Goal: Task Accomplishment & Management: Complete application form

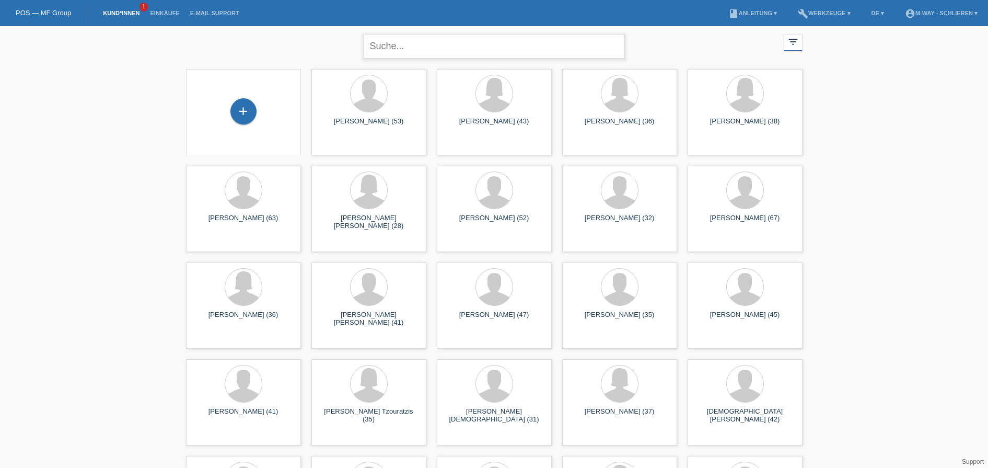
click at [434, 53] on input "text" at bounding box center [494, 46] width 261 height 25
type input "[PERSON_NAME]"
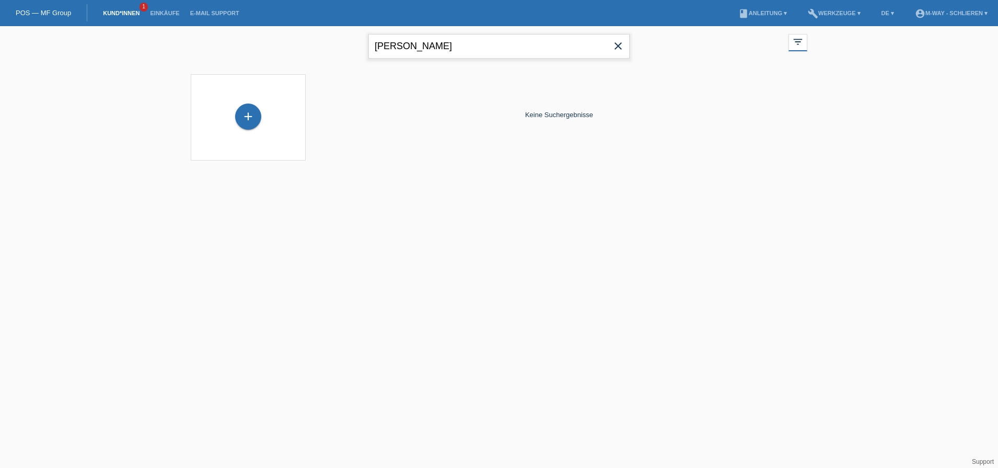
drag, startPoint x: 427, startPoint y: 44, endPoint x: 357, endPoint y: 68, distance: 73.6
click at [357, 68] on div "Jens Adank close filter_list view_module Alle Kund*innen anzeigen star Markiert…" at bounding box center [499, 99] width 998 height 147
click at [49, 13] on link "POS — MF Group" at bounding box center [43, 13] width 55 height 8
drag, startPoint x: 430, startPoint y: 54, endPoint x: 282, endPoint y: 42, distance: 148.9
click at [282, 42] on div "Jens Adank close filter_list view_module Alle Kund*innen anzeigen star Markiert…" at bounding box center [499, 45] width 627 height 38
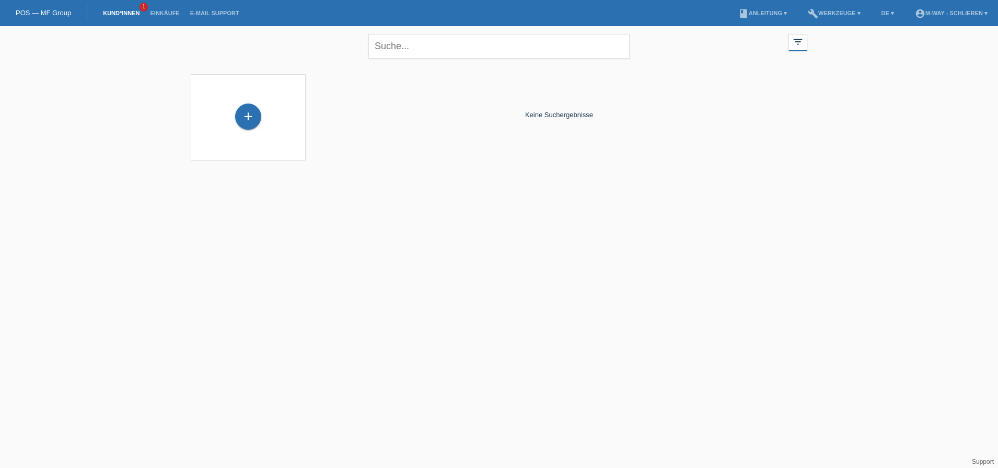
click at [41, 14] on link "POS — MF Group" at bounding box center [43, 13] width 55 height 8
click at [620, 45] on icon "close" at bounding box center [618, 46] width 13 height 13
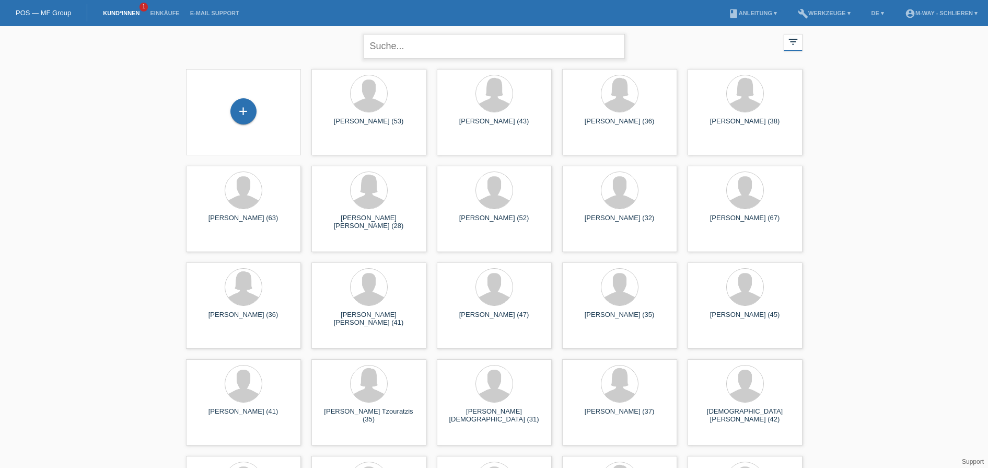
click at [416, 48] on input "text" at bounding box center [494, 46] width 261 height 25
type input "Adank Jens"
click at [241, 111] on div "+" at bounding box center [244, 111] width 26 height 26
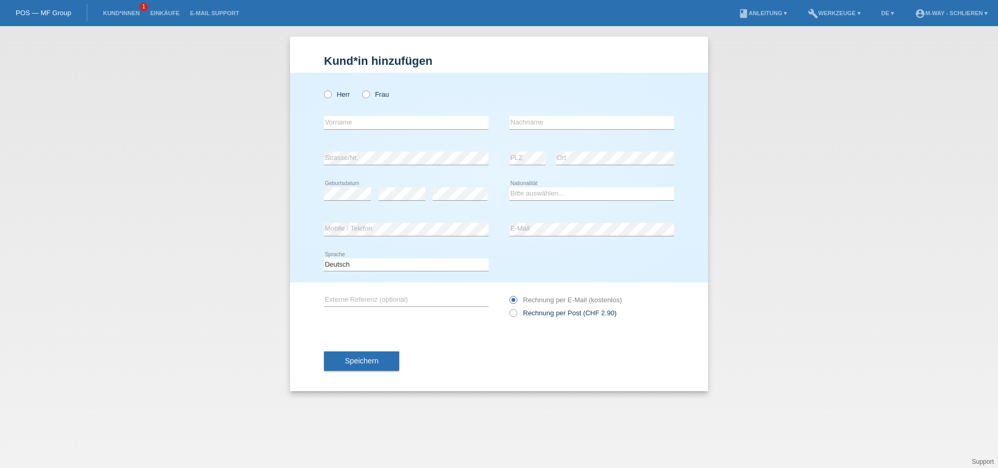
click at [357, 112] on div "error Vorname" at bounding box center [406, 123] width 165 height 36
click at [354, 122] on input "text" at bounding box center [406, 122] width 165 height 13
type input "Jens"
click at [524, 121] on input "text" at bounding box center [592, 122] width 165 height 13
type input "Adank"
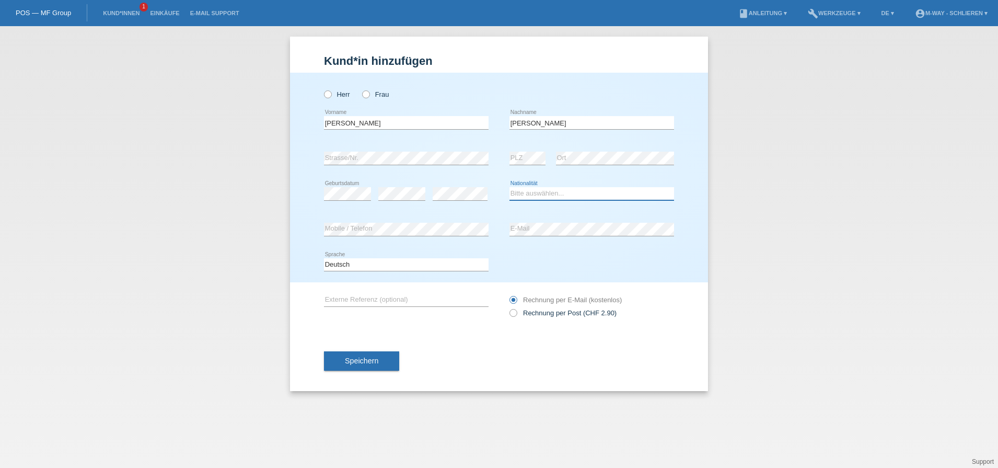
click at [537, 198] on select "Bitte auswählen... Schweiz Deutschland Liechtenstein Österreich ------------ Af…" at bounding box center [592, 193] width 165 height 13
select select "CH"
click at [510, 187] on select "Bitte auswählen... Schweiz Deutschland Liechtenstein Österreich ------------ Af…" at bounding box center [592, 193] width 165 height 13
click at [370, 298] on input "text" at bounding box center [406, 299] width 165 height 13
click at [332, 95] on label "Herr" at bounding box center [337, 94] width 26 height 8
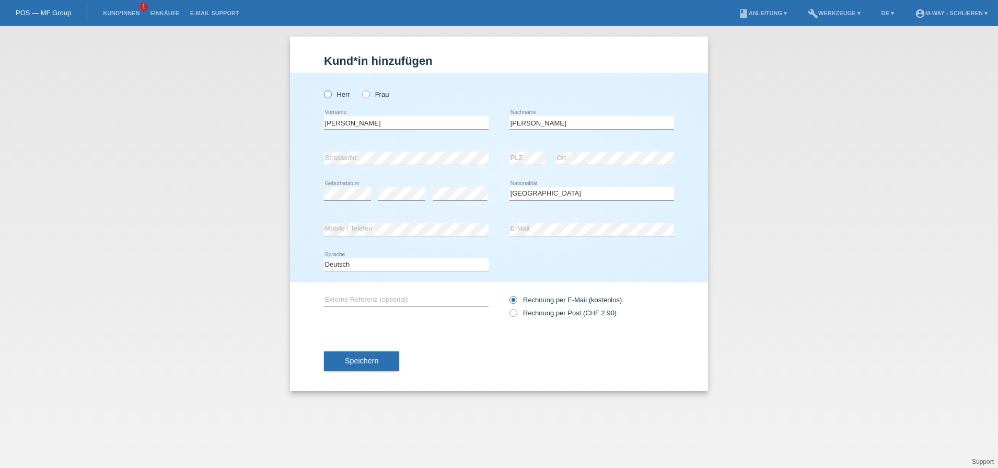
click at [331, 95] on input "Herr" at bounding box center [327, 93] width 7 height 7
radio input "true"
click at [377, 365] on button "Speichern" at bounding box center [361, 361] width 75 height 20
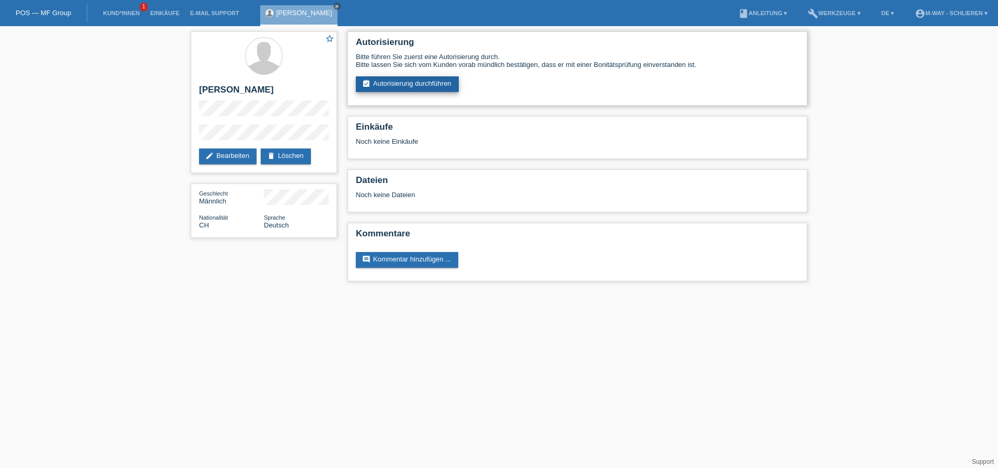
click at [399, 83] on link "assignment_turned_in Autorisierung durchführen" at bounding box center [407, 84] width 103 height 16
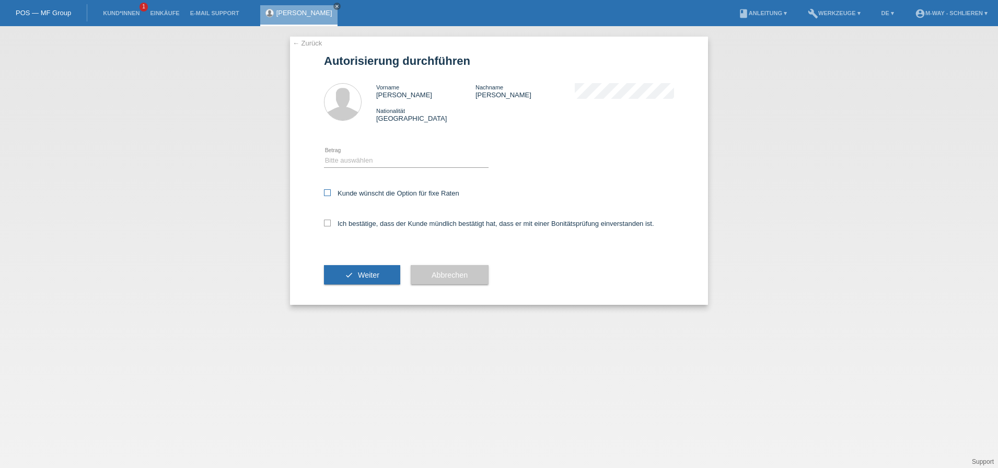
click at [329, 190] on icon at bounding box center [327, 192] width 7 height 7
click at [329, 190] on input "Kunde wünscht die Option für fixe Raten" at bounding box center [327, 192] width 7 height 7
checkbox input "true"
click at [325, 221] on icon at bounding box center [327, 223] width 7 height 7
click at [325, 221] on input "Ich bestätige, dass der Kunde mündlich bestätigt hat, dass er mit einer Bonität…" at bounding box center [327, 223] width 7 height 7
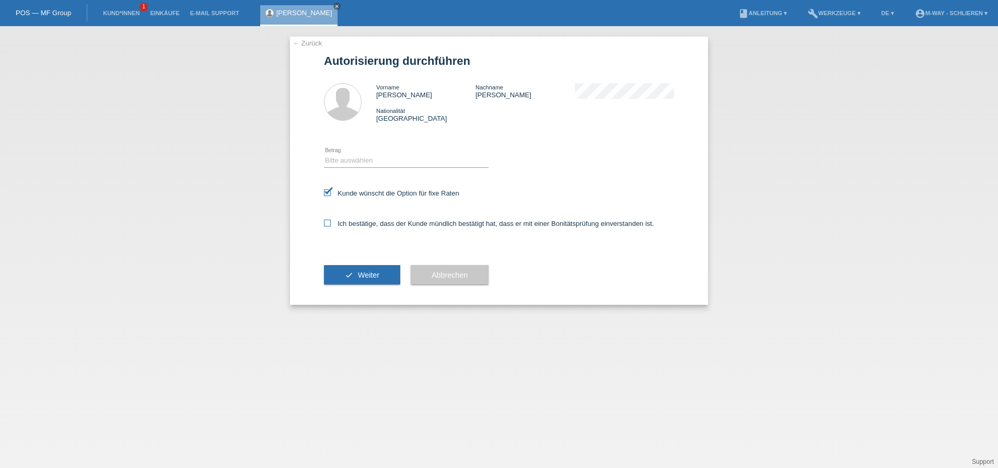
checkbox input "true"
click at [354, 157] on select "Bitte auswählen CHF 1.00 - CHF 499.00 CHF 500.00 - CHF 1'999.00 CHF 2'000.00 - …" at bounding box center [406, 160] width 165 height 13
select select "3"
click at [324, 154] on select "Bitte auswählen CHF 1.00 - CHF 499.00 CHF 500.00 - CHF 1'999.00 CHF 2'000.00 - …" at bounding box center [406, 160] width 165 height 13
click at [366, 274] on span "Weiter" at bounding box center [368, 275] width 21 height 8
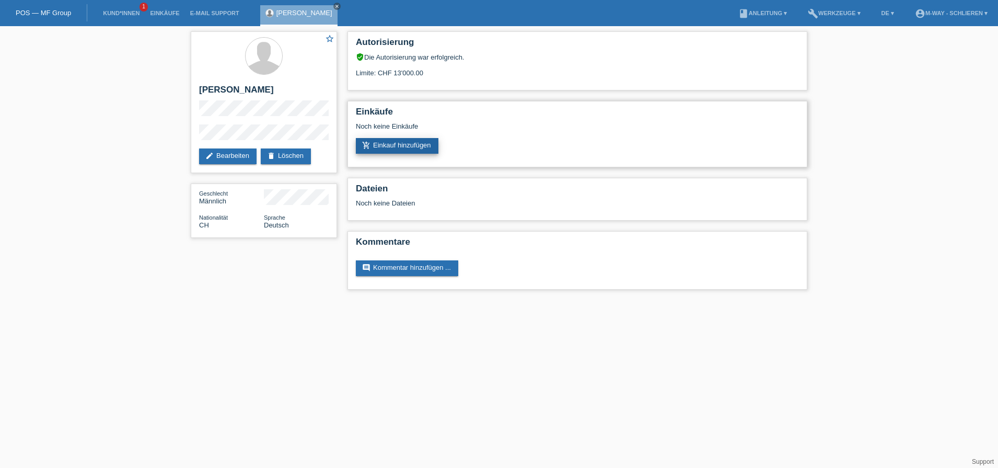
click at [412, 147] on link "add_shopping_cart Einkauf hinzufügen" at bounding box center [397, 146] width 83 height 16
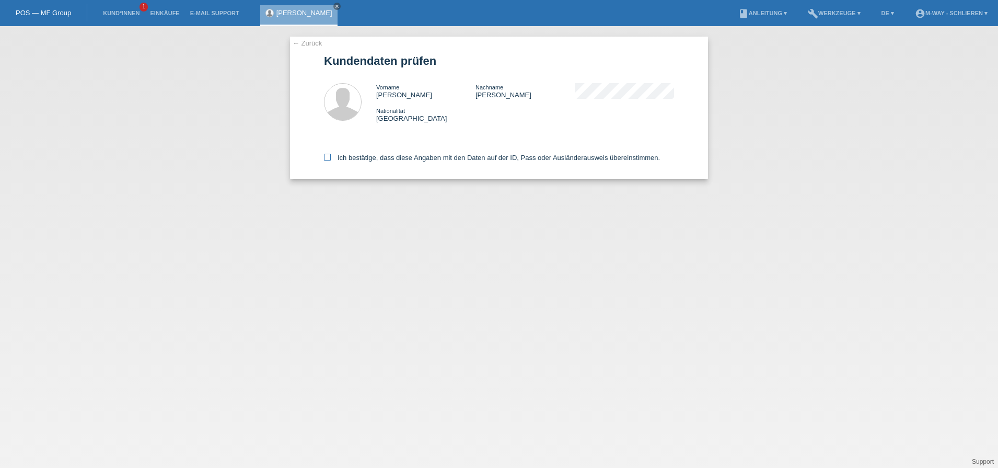
click at [326, 156] on icon at bounding box center [327, 157] width 7 height 7
click at [326, 156] on input "Ich bestätige, dass diese Angaben mit den Daten auf der ID, Pass oder Ausländer…" at bounding box center [327, 157] width 7 height 7
checkbox input "true"
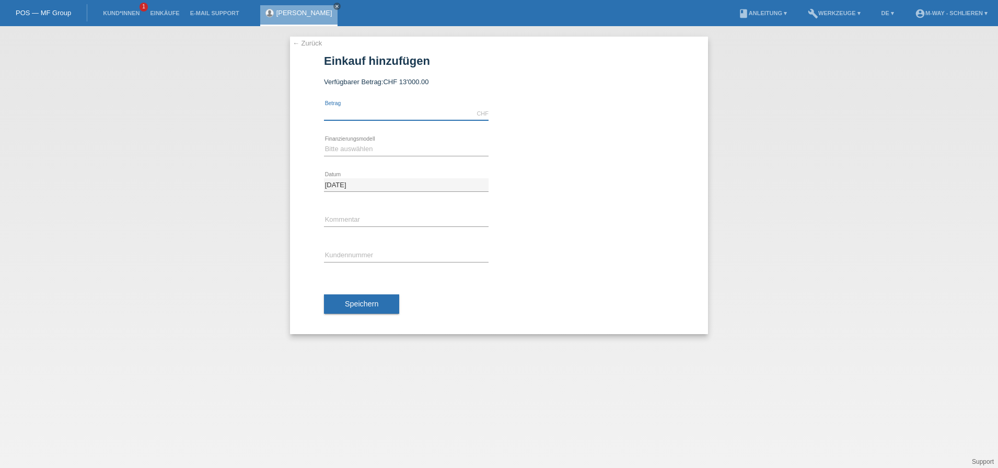
click at [407, 118] on input "text" at bounding box center [406, 113] width 165 height 13
type input "3884.15"
click at [366, 148] on select "Bitte auswählen Fixe Raten Kauf auf Rechnung mit Teilzahlungsoption" at bounding box center [406, 149] width 165 height 13
select select "77"
click at [324, 143] on select "Bitte auswählen Fixe Raten Kauf auf Rechnung mit Teilzahlungsoption" at bounding box center [406, 149] width 165 height 13
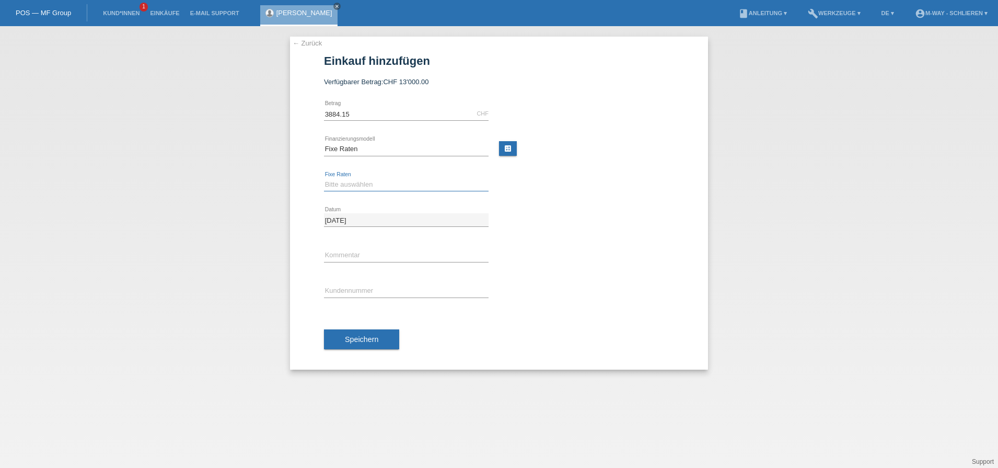
click at [359, 183] on select "Bitte auswählen 4 Raten 5 Raten 6 Raten 7 Raten 8 Raten 9 Raten 10 Raten 11 Rat…" at bounding box center [406, 184] width 165 height 13
select select "202"
click at [324, 178] on select "Bitte auswählen 4 Raten 5 Raten 6 Raten 7 Raten 8 Raten 9 Raten 10 Raten 11 Rat…" at bounding box center [406, 184] width 165 height 13
click at [359, 291] on input "text" at bounding box center [406, 290] width 165 height 13
type input "K412226"
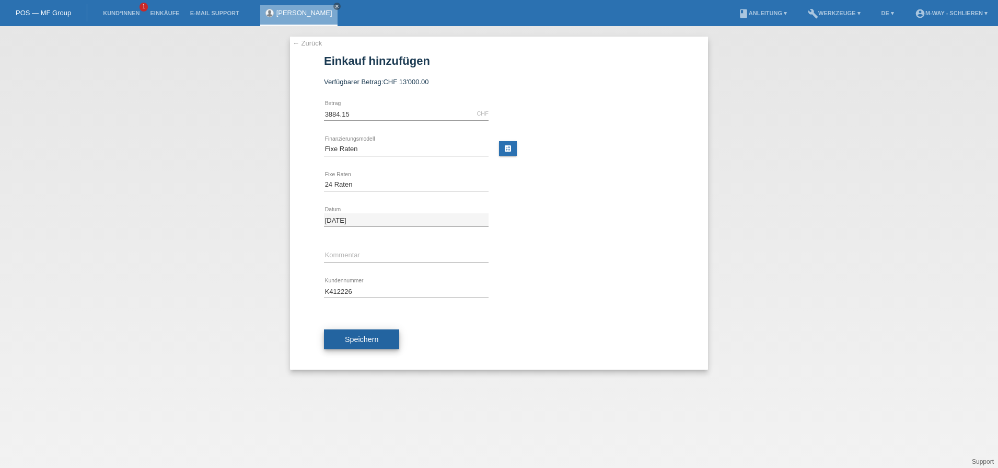
click at [374, 342] on span "Speichern" at bounding box center [361, 339] width 33 height 8
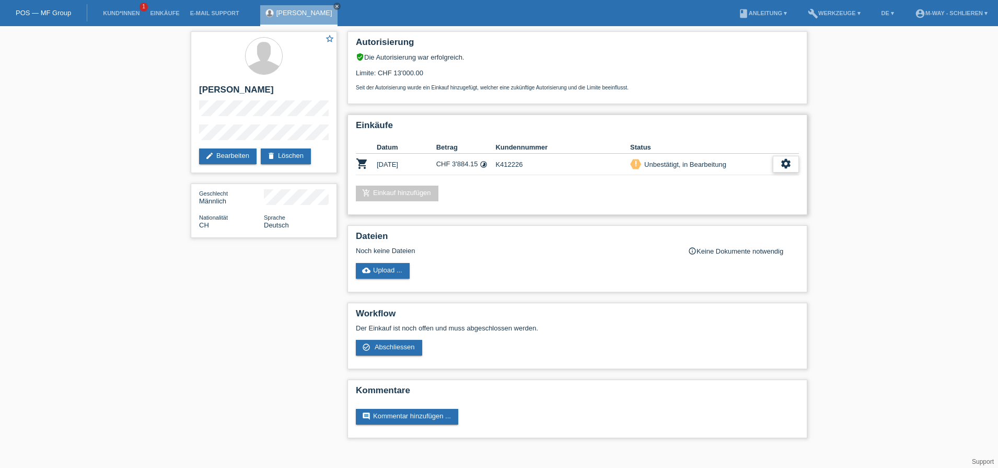
click at [786, 164] on icon "settings" at bounding box center [785, 163] width 11 height 11
click at [721, 207] on span "Abschliessen" at bounding box center [703, 211] width 43 height 13
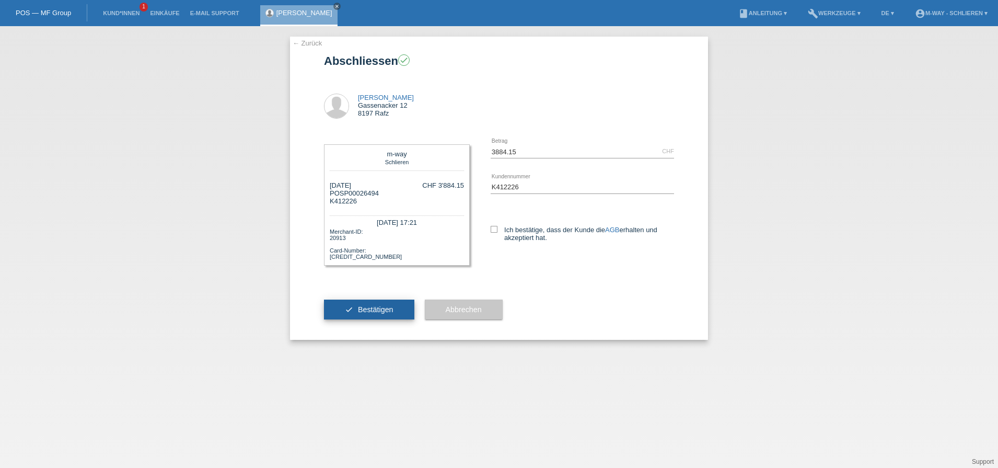
click at [373, 310] on span "Bestätigen" at bounding box center [376, 309] width 36 height 8
click at [498, 227] on icon at bounding box center [494, 229] width 7 height 7
click at [498, 227] on input "Ich bestätige, dass der Kunde die AGB erhalten und akzeptiert hat." at bounding box center [494, 229] width 7 height 7
checkbox input "true"
click at [378, 305] on span "Bestätigen" at bounding box center [376, 309] width 36 height 8
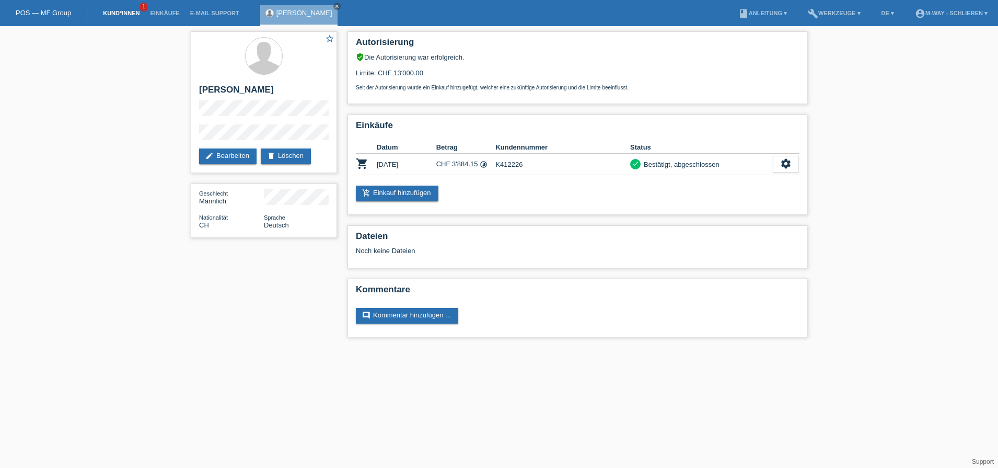
click at [118, 13] on link "Kund*innen" at bounding box center [121, 13] width 47 height 6
